Goal: Information Seeking & Learning: Find specific fact

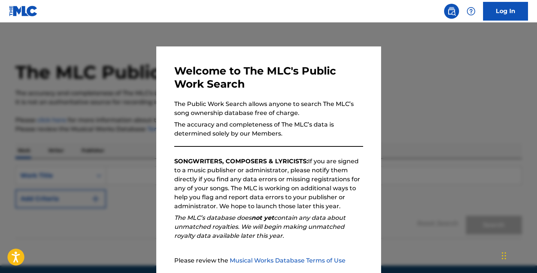
scroll to position [70, 0]
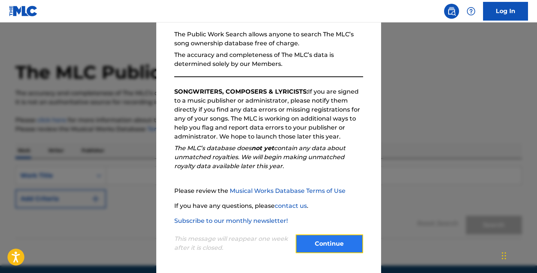
click at [320, 237] on button "Continue" at bounding box center [329, 244] width 67 height 19
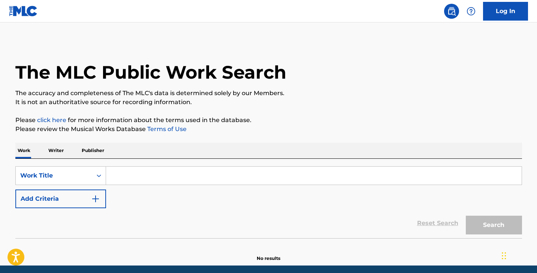
click at [117, 175] on input "Search Form" at bounding box center [314, 176] width 416 height 18
paste input "[PERSON_NAME]"
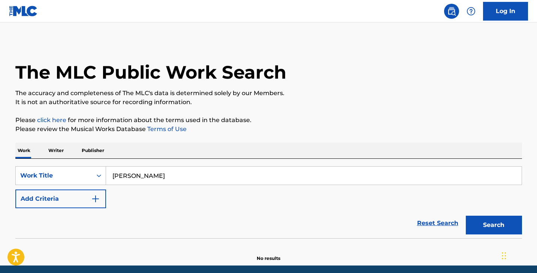
click at [158, 176] on input "[PERSON_NAME]" at bounding box center [314, 176] width 416 height 18
type input "happy birthday"
click at [57, 208] on div "Reset Search Search" at bounding box center [268, 223] width 507 height 30
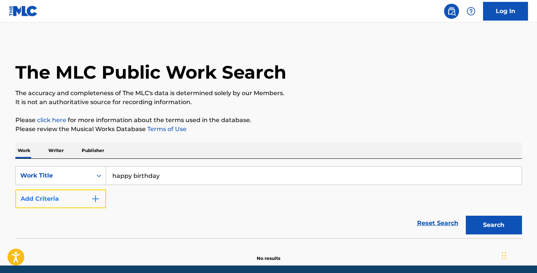
click at [85, 196] on button "Add Criteria" at bounding box center [60, 199] width 91 height 19
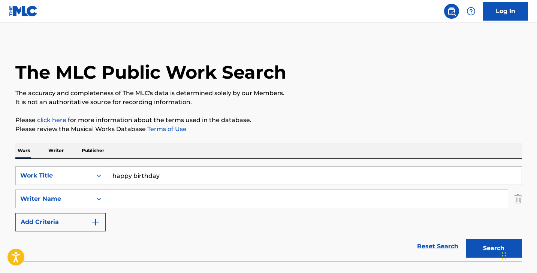
click at [153, 196] on input "Search Form" at bounding box center [307, 199] width 402 height 18
paste input "[PERSON_NAME]"
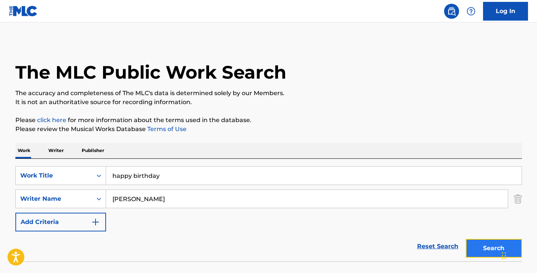
click at [477, 244] on button "Search" at bounding box center [494, 248] width 56 height 19
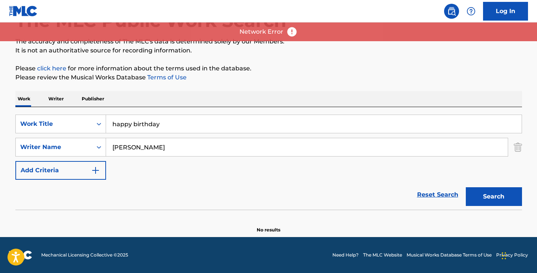
scroll to position [52, 0]
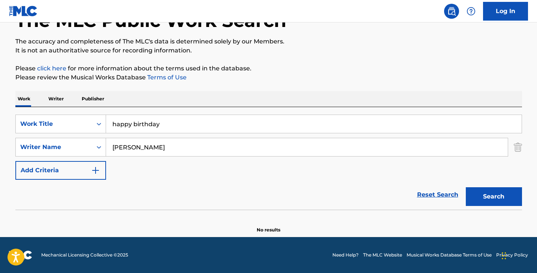
click at [172, 139] on input "[PERSON_NAME]" at bounding box center [307, 147] width 402 height 18
drag, startPoint x: 132, startPoint y: 147, endPoint x: 87, endPoint y: 147, distance: 44.2
click at [87, 147] on div "SearchWithCriteria4345b964-9061-41d9-bca6-3ad6c8b998f3 Writer Name [PERSON_NAME]" at bounding box center [268, 147] width 507 height 19
click at [466, 187] on button "Search" at bounding box center [494, 196] width 56 height 19
click at [162, 148] on input "Wonder" at bounding box center [307, 147] width 402 height 18
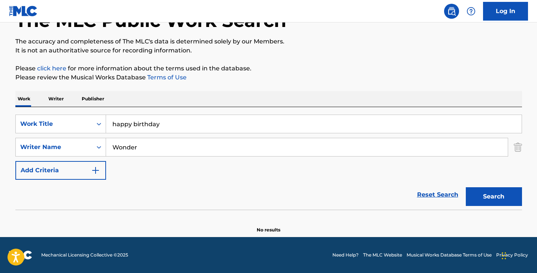
click at [162, 148] on input "Wonder" at bounding box center [307, 147] width 402 height 18
paste input "[PERSON_NAME]"
click at [162, 148] on input "Wonder" at bounding box center [307, 147] width 402 height 18
type input "[PERSON_NAME]"
click at [466, 187] on button "Search" at bounding box center [494, 196] width 56 height 19
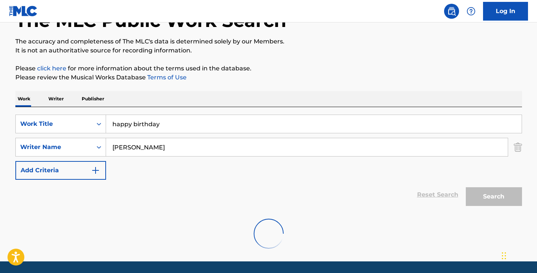
scroll to position [76, 0]
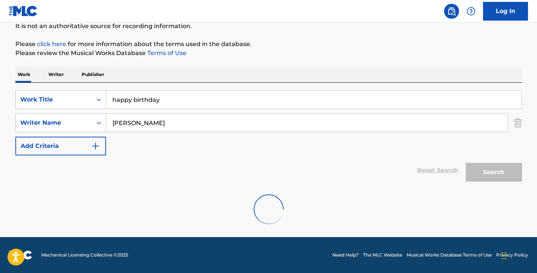
click at [19, 13] on img at bounding box center [23, 11] width 29 height 11
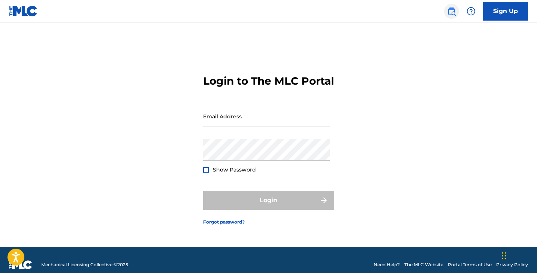
click at [453, 13] on img at bounding box center [451, 11] width 9 height 9
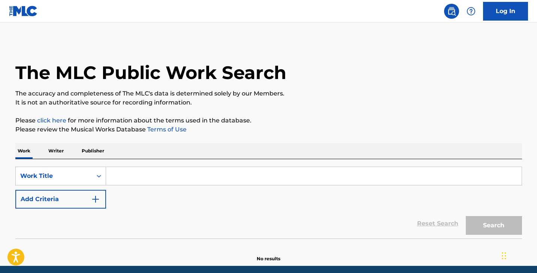
click at [142, 176] on input "Search Form" at bounding box center [314, 176] width 416 height 18
click at [78, 196] on button "Add Criteria" at bounding box center [60, 199] width 91 height 19
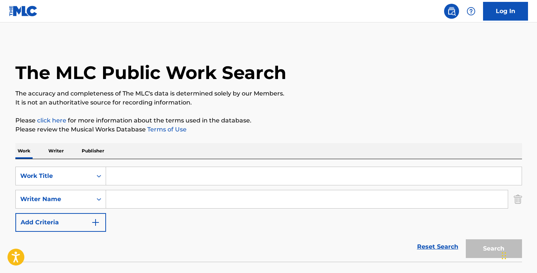
click at [134, 179] on input "Search Form" at bounding box center [314, 176] width 416 height 18
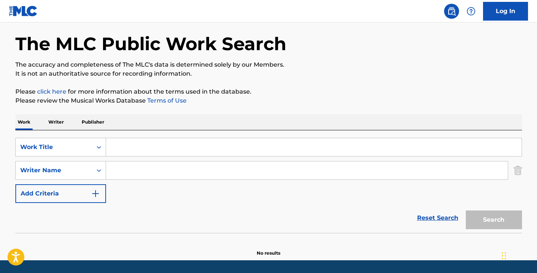
scroll to position [42, 0]
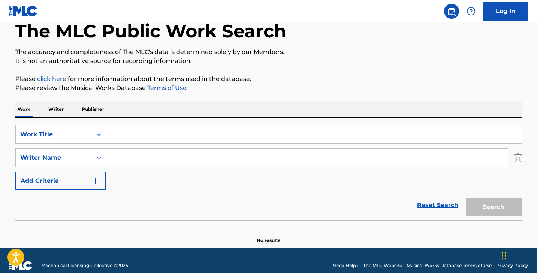
click at [130, 139] on input "Search Form" at bounding box center [314, 135] width 416 height 18
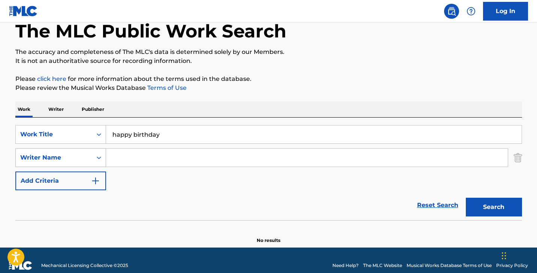
type input "happy birthday"
click at [95, 160] on icon "Search Form" at bounding box center [98, 157] width 7 height 7
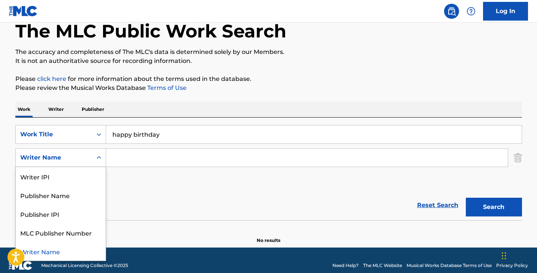
click at [178, 179] on div "SearchWithCriteriacc65a948-3dd7-4178-92ef-bd8c316ab33e Work Title happy birthda…" at bounding box center [268, 157] width 507 height 65
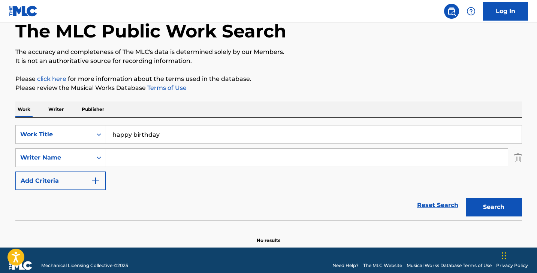
click at [141, 156] on input "Search Form" at bounding box center [307, 158] width 402 height 18
click at [210, 103] on div "Work Writer Publisher" at bounding box center [268, 110] width 507 height 16
click at [169, 166] on input "Search Form" at bounding box center [307, 158] width 402 height 18
type input "wonder"
click at [466, 198] on button "Search" at bounding box center [494, 207] width 56 height 19
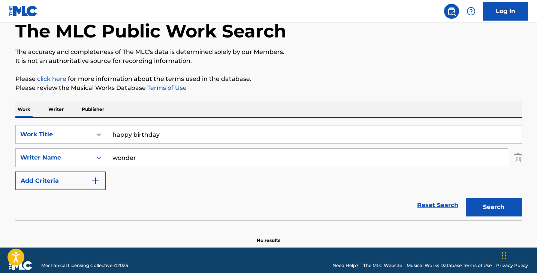
click at [153, 142] on input "happy birthday" at bounding box center [314, 135] width 416 height 18
paste input "Good Vibrations"
type input "Good Vibrations"
click at [139, 156] on input "wonder" at bounding box center [307, 158] width 402 height 18
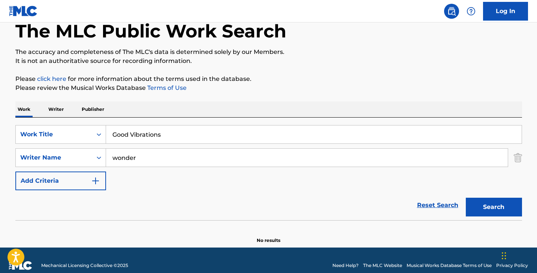
click at [139, 156] on input "wonder" at bounding box center [307, 158] width 402 height 18
type input "[PERSON_NAME]"
click at [466, 198] on button "Search" at bounding box center [494, 207] width 56 height 19
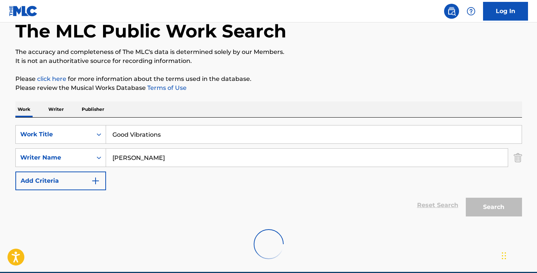
scroll to position [76, 0]
